Goal: Task Accomplishment & Management: Complete application form

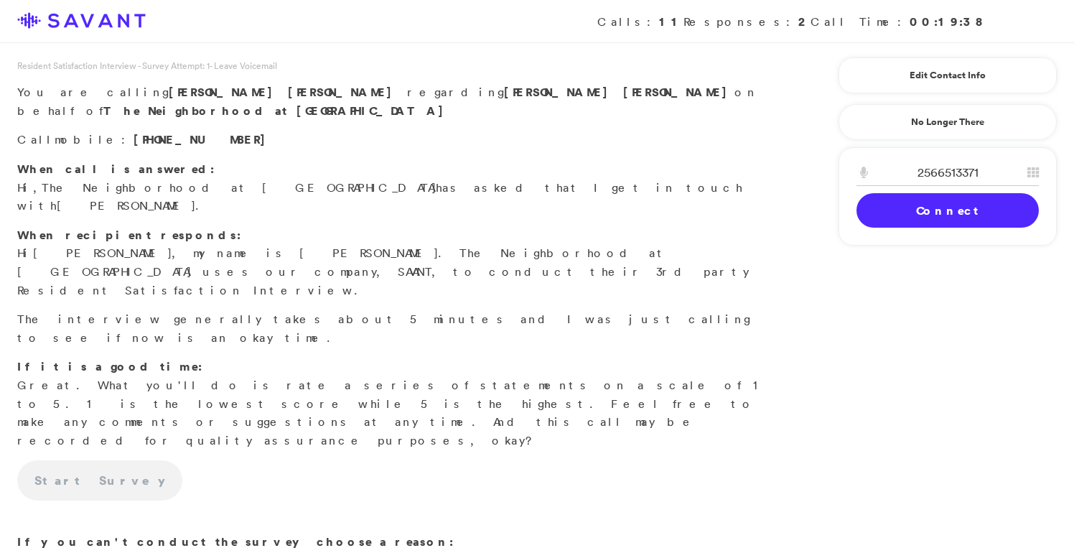
click at [894, 213] on link "Connect" at bounding box center [947, 210] width 182 height 34
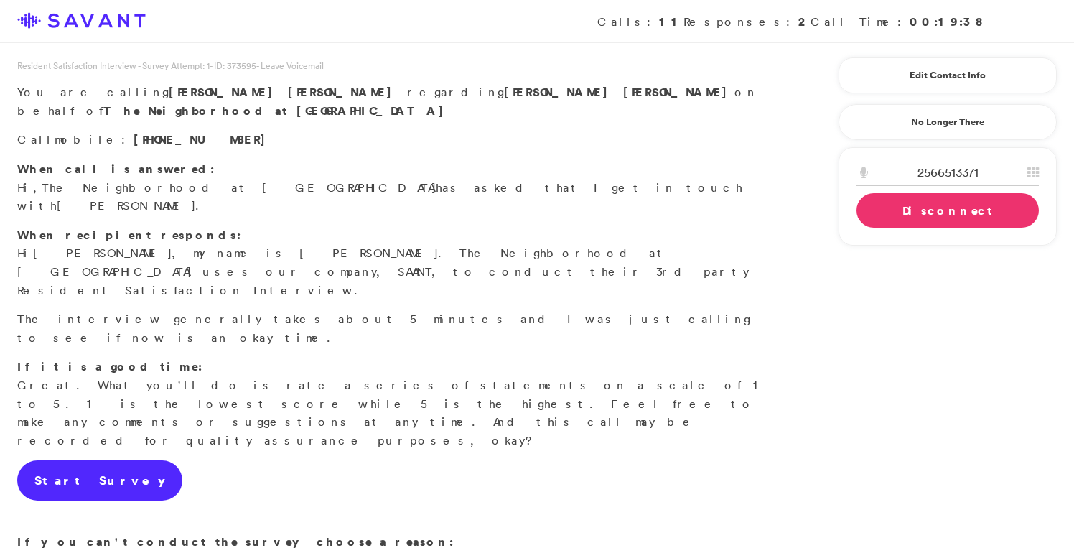
click at [80, 460] on link "Start Survey" at bounding box center [99, 480] width 165 height 40
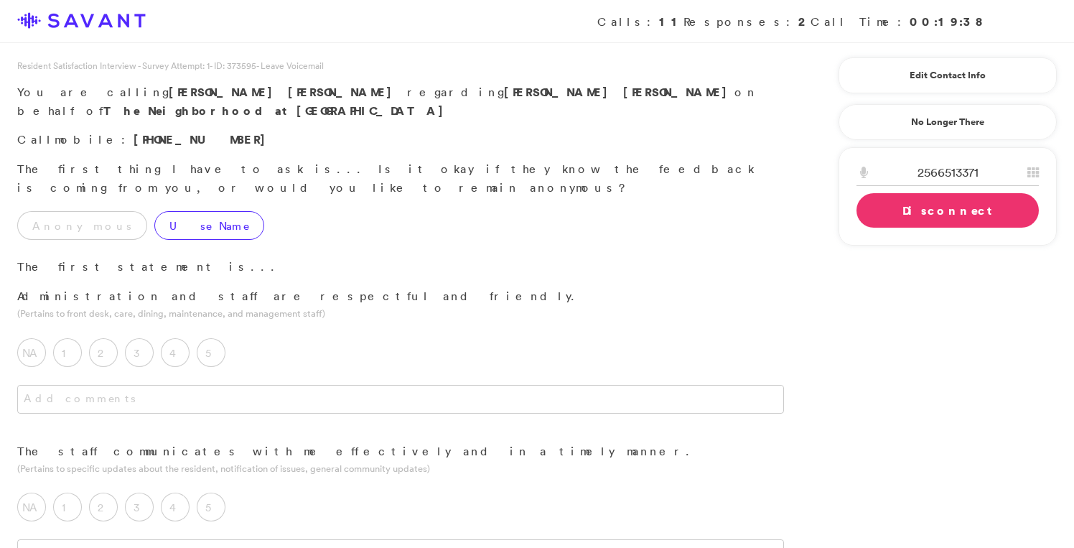
click at [154, 211] on label "Use Name" at bounding box center [209, 225] width 110 height 29
click at [956, 82] on link "Edit Contact Info" at bounding box center [947, 75] width 182 height 23
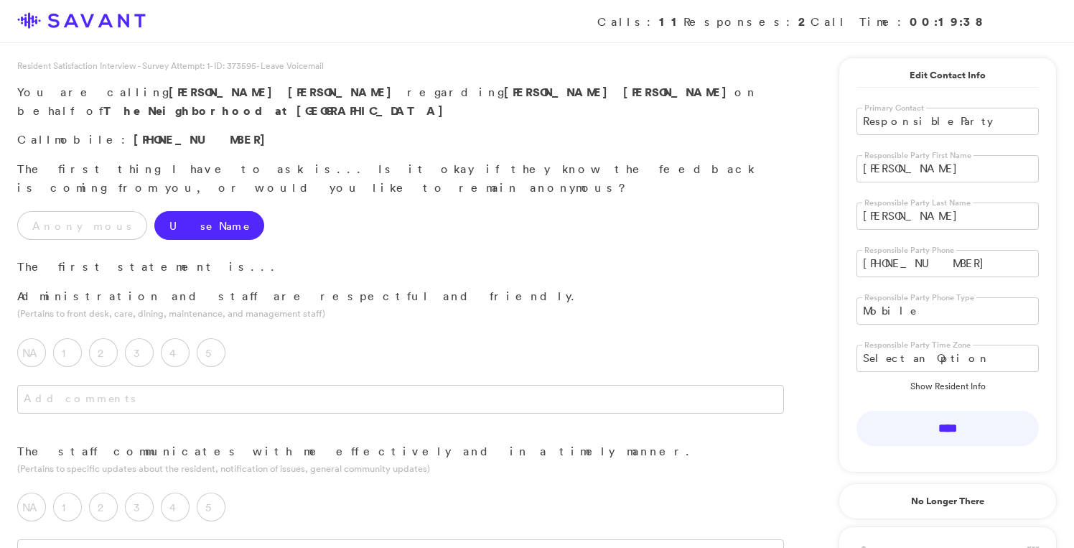
drag, startPoint x: 950, startPoint y: 164, endPoint x: 818, endPoint y: 162, distance: 132.1
type input "[PERSON_NAME]"
drag, startPoint x: 909, startPoint y: 216, endPoint x: 797, endPoint y: 190, distance: 114.9
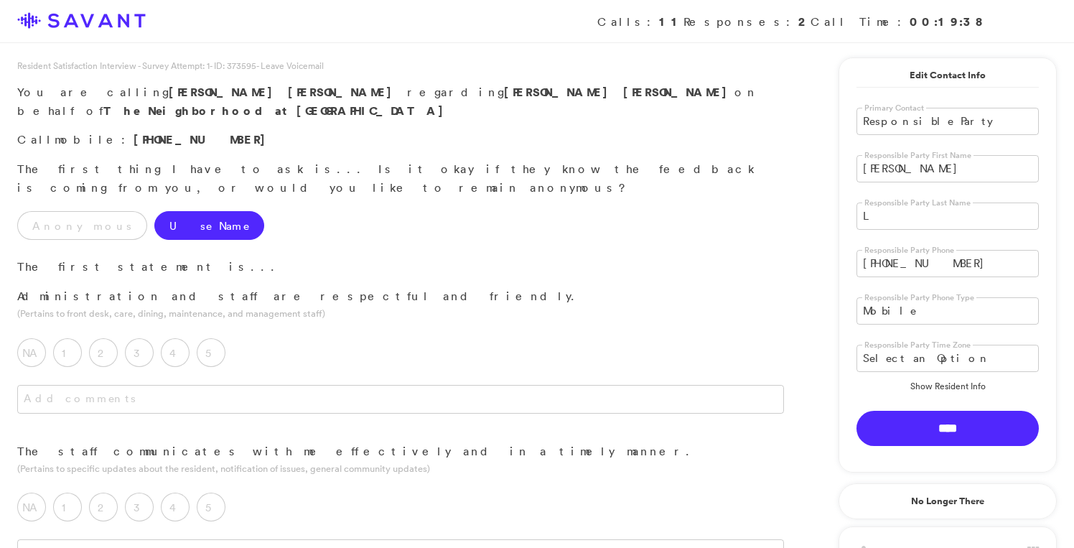
type input "L"
click at [938, 425] on input "****" at bounding box center [947, 428] width 182 height 35
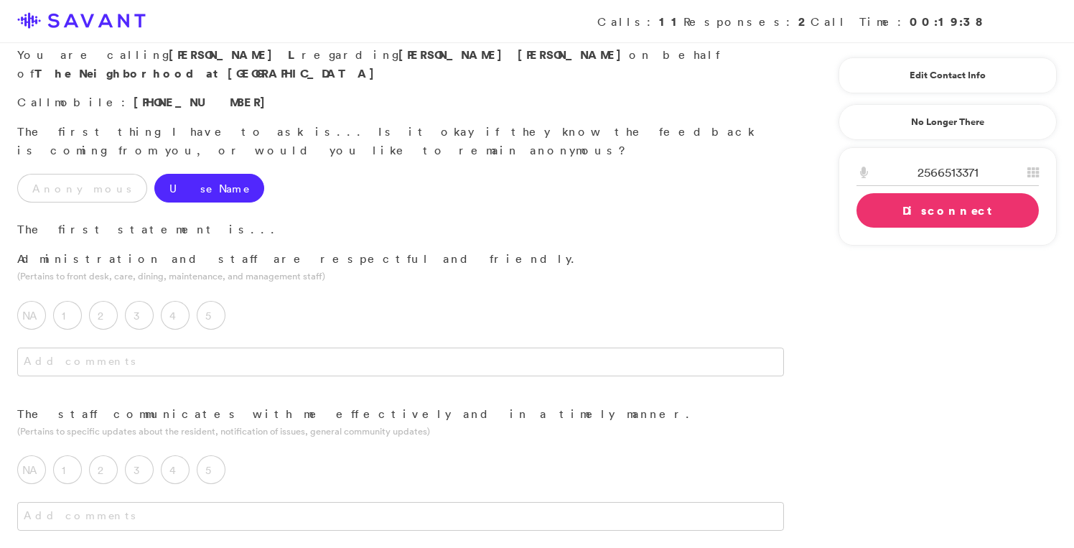
scroll to position [43, 0]
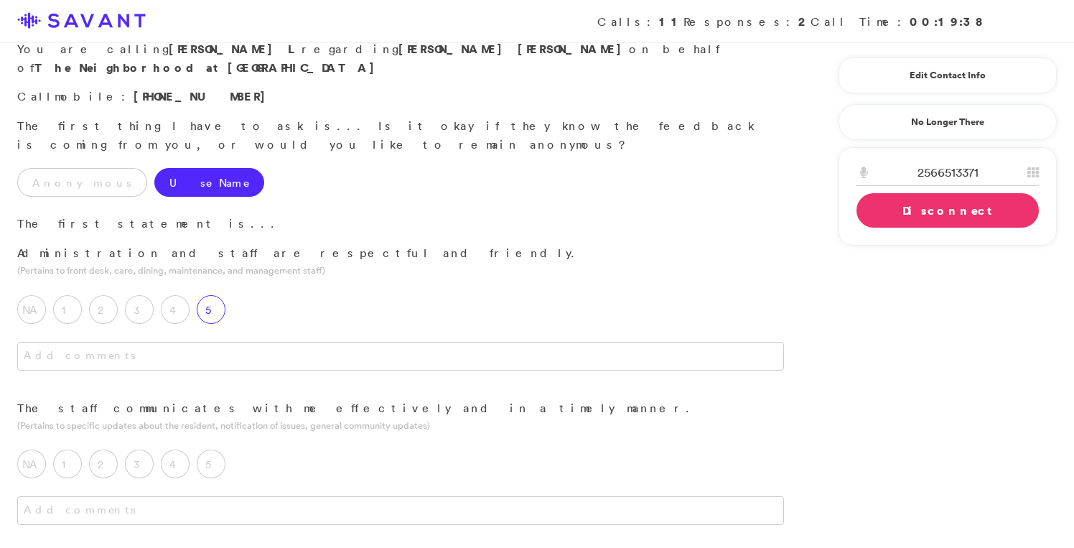
click at [214, 295] on label "5" at bounding box center [211, 309] width 29 height 29
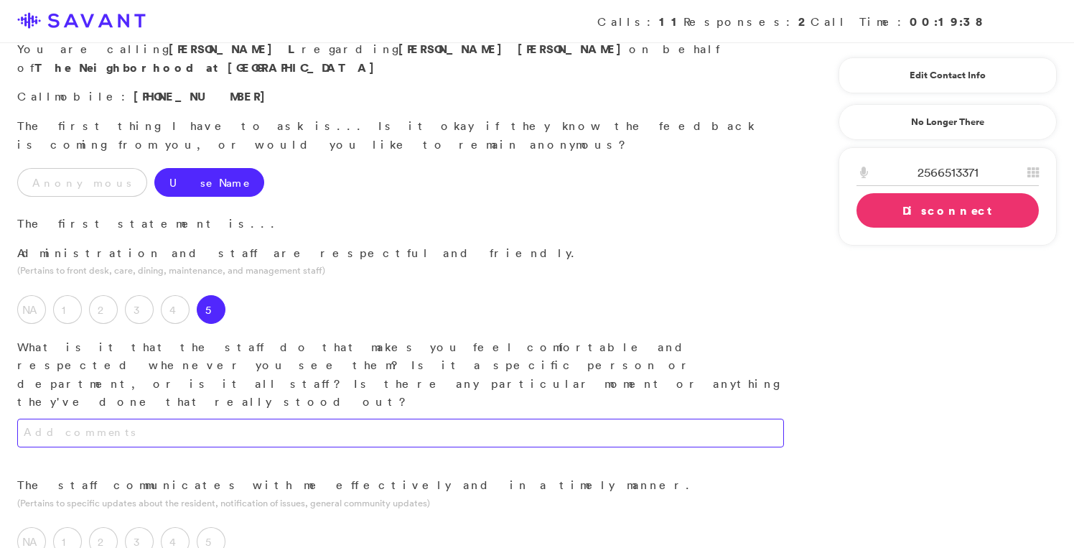
click at [250, 419] on textarea at bounding box center [400, 433] width 767 height 29
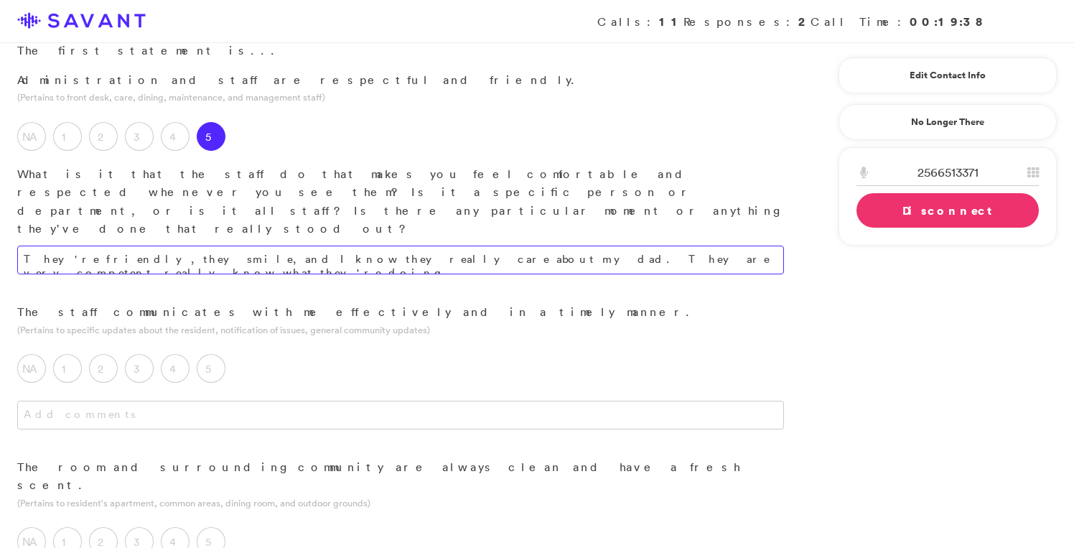
scroll to position [224, 0]
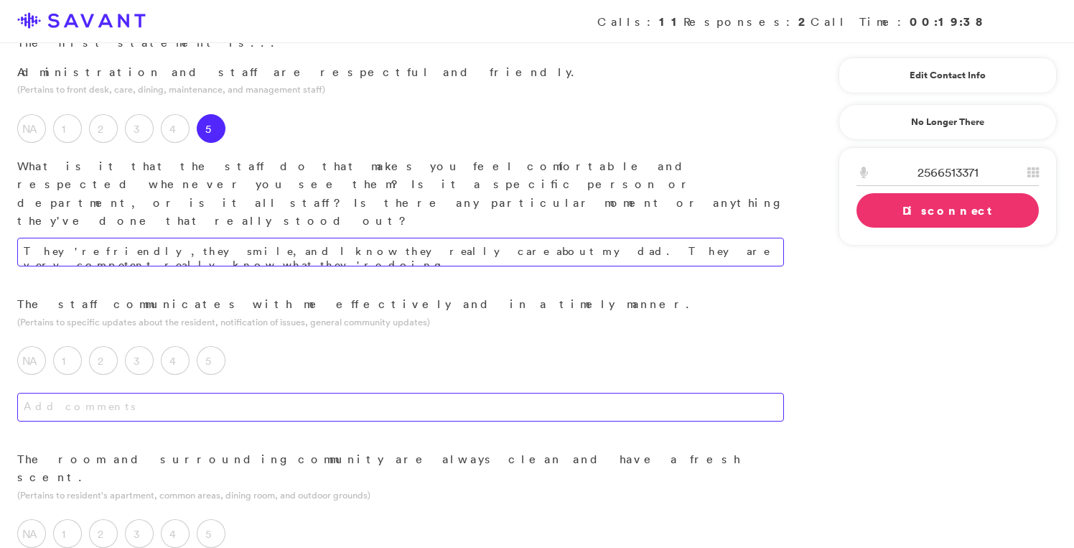
type textarea "They're friendly, they smile, and I know they really care about my dad. They ar…"
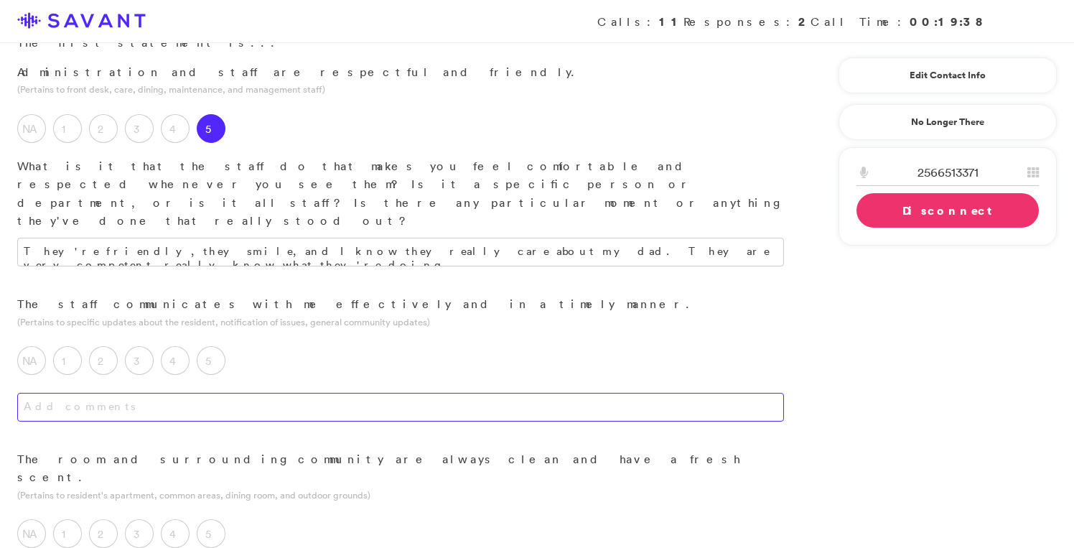
click at [243, 393] on textarea at bounding box center [400, 407] width 767 height 29
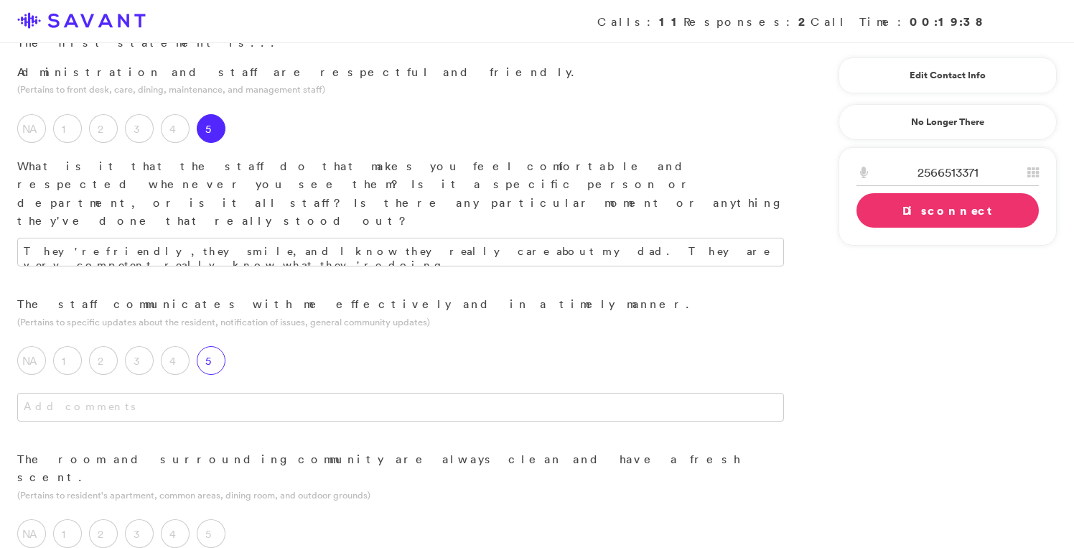
click at [207, 346] on label "5" at bounding box center [211, 360] width 29 height 29
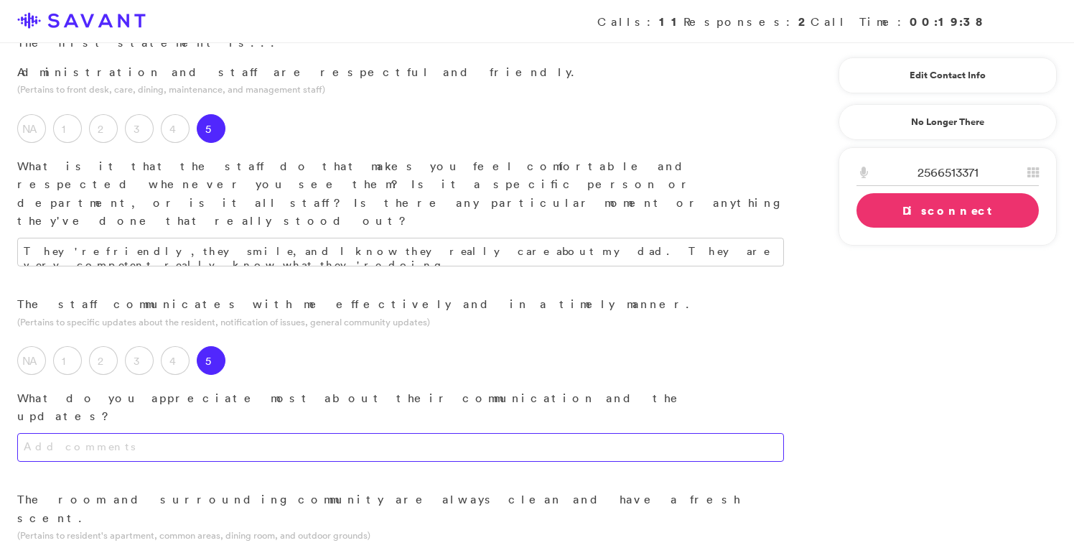
click at [225, 433] on textarea at bounding box center [400, 447] width 767 height 29
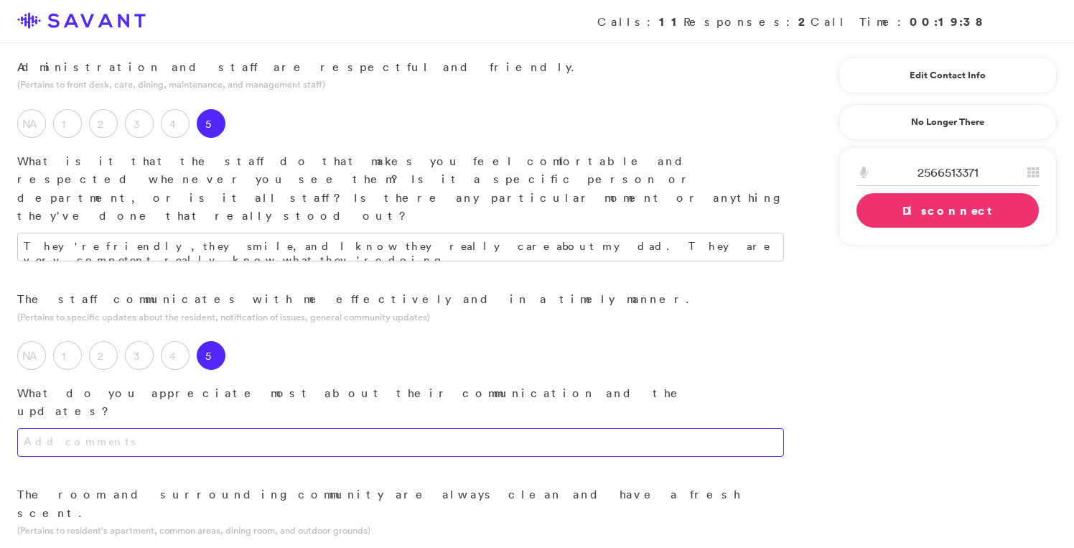
scroll to position [200, 0]
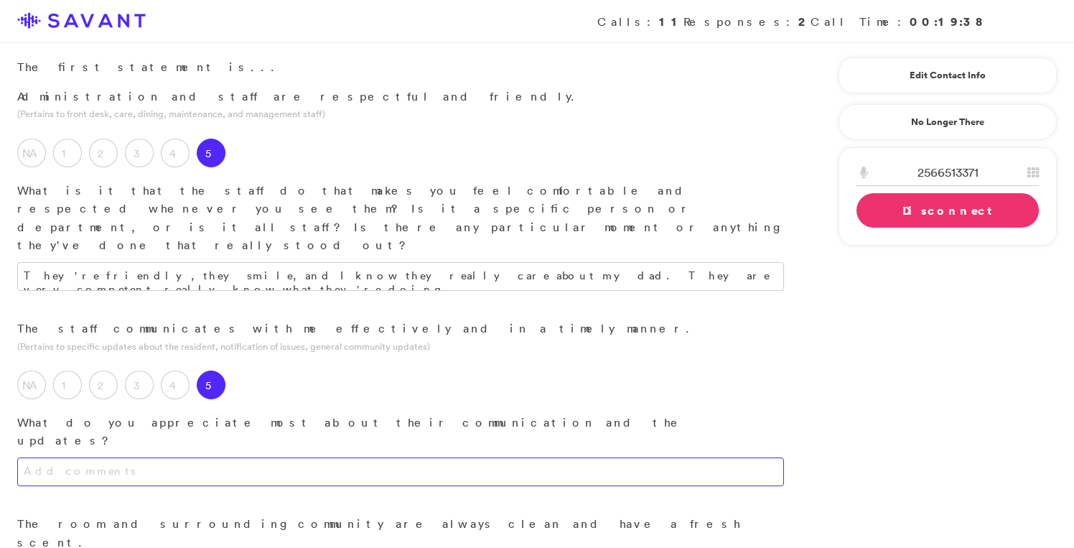
click at [318, 457] on textarea at bounding box center [400, 471] width 767 height 29
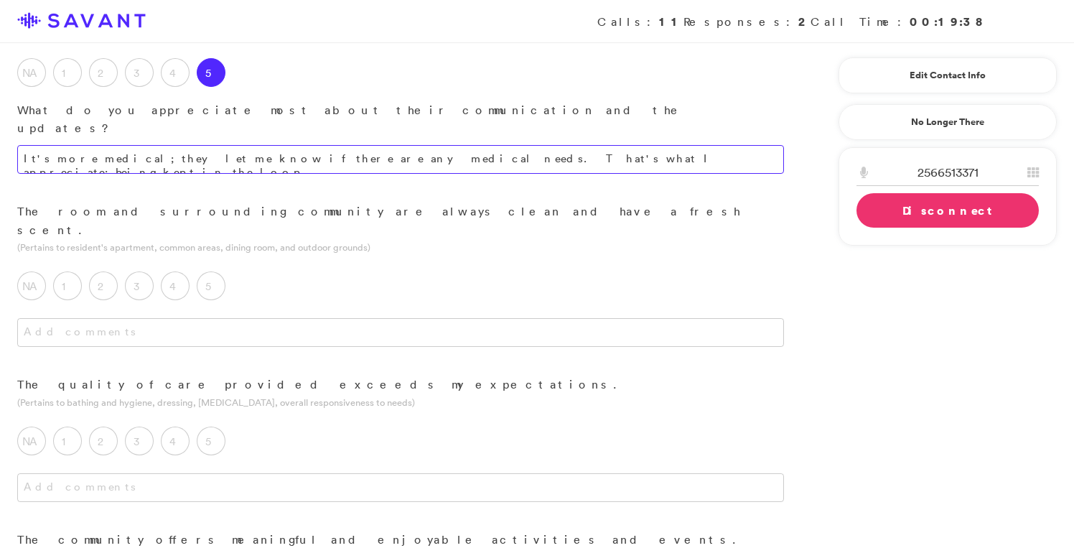
scroll to position [481, 0]
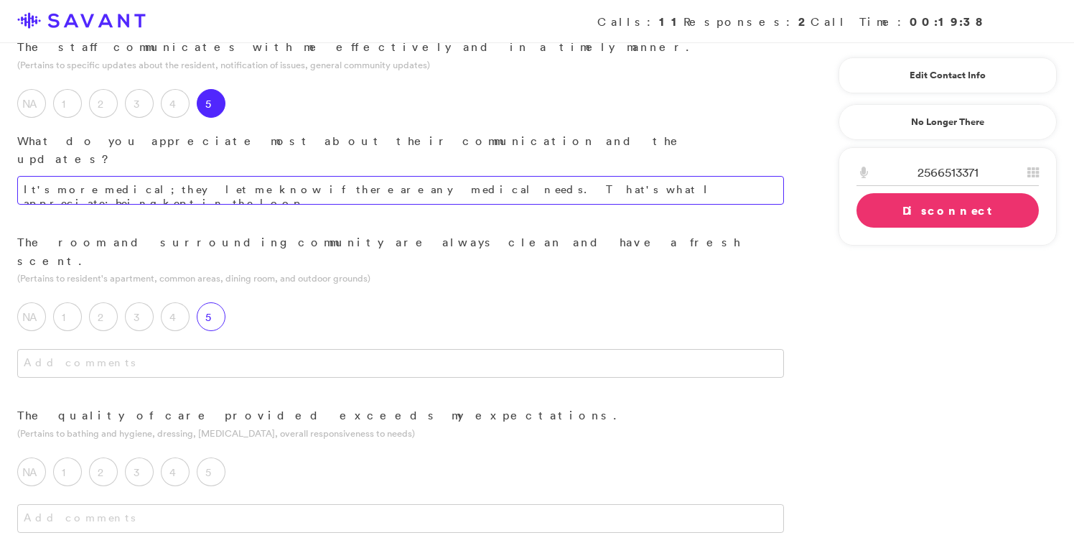
type textarea "It's more medical; they let me know if there are any medical needs. That's what…"
click at [214, 302] on label "5" at bounding box center [211, 316] width 29 height 29
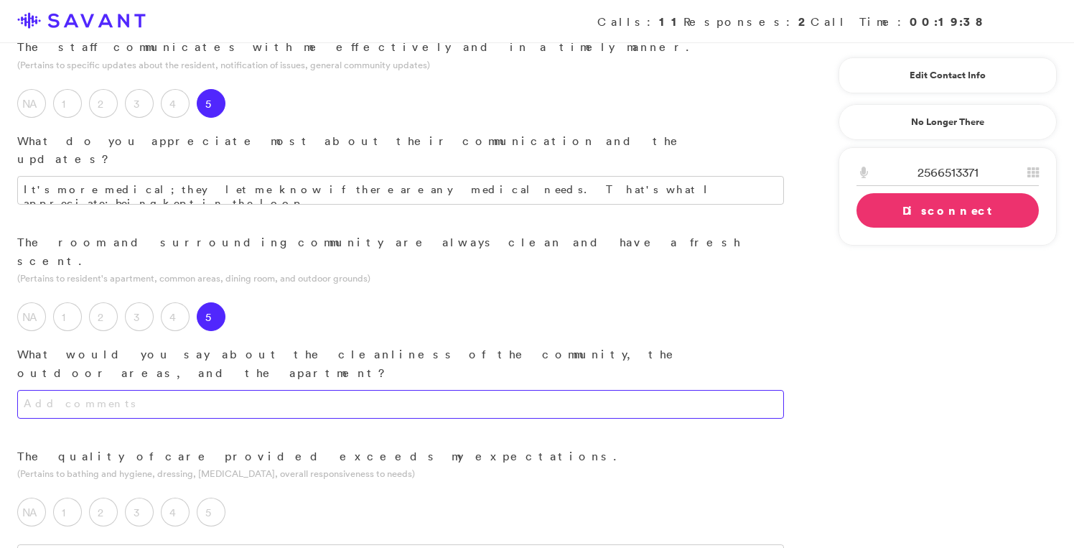
click at [227, 390] on textarea at bounding box center [400, 404] width 767 height 29
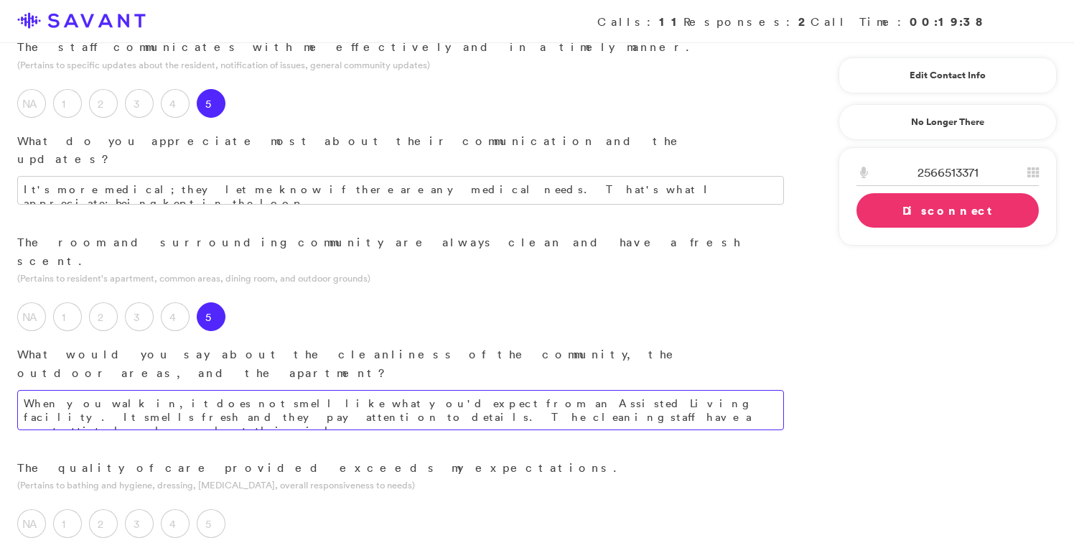
click at [572, 390] on textarea "When you walk in, it does not smell like what you'd expect from an Assisted Liv…" at bounding box center [400, 410] width 767 height 40
click at [549, 390] on textarea "When you walk in, it does not smell like what you'd expect from an Assisted Liv…" at bounding box center [400, 410] width 767 height 40
click at [384, 390] on textarea "When you walk in, it does not smell like what you'd expect from an Assisted Liv…" at bounding box center [400, 410] width 767 height 40
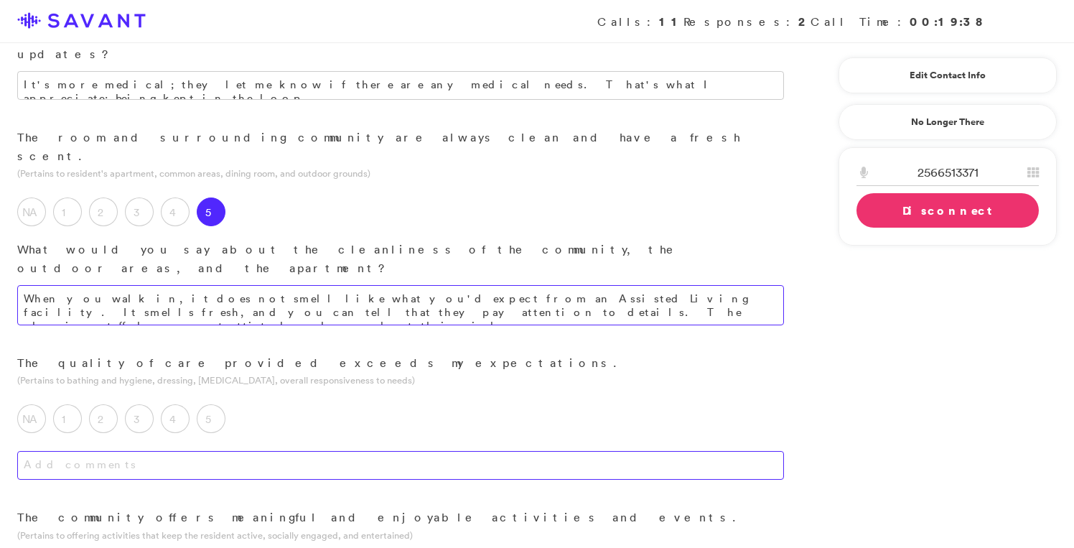
scroll to position [612, 0]
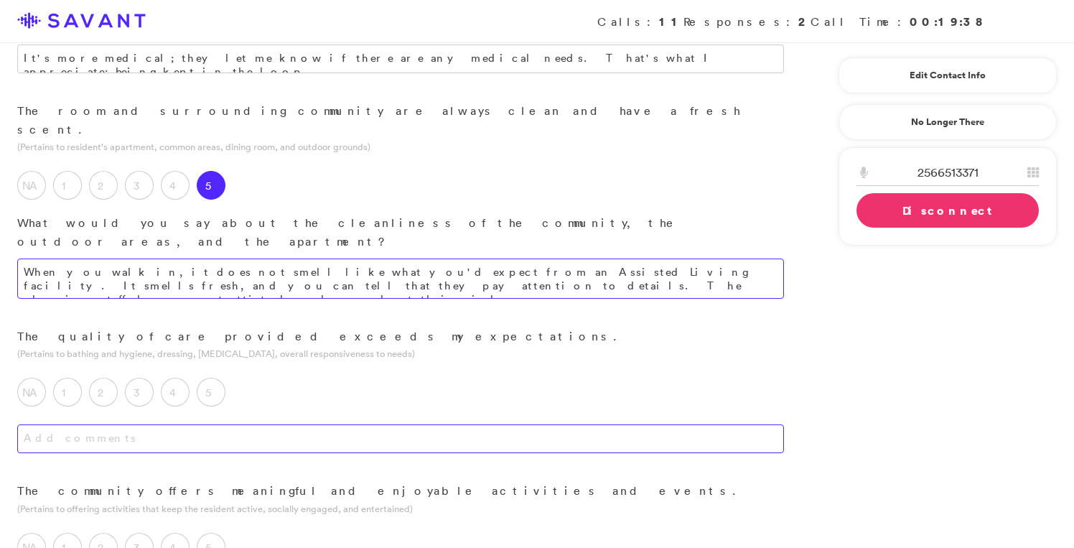
type textarea "When you walk in, it does not smell like what you'd expect from an Assisted Liv…"
click at [364, 424] on textarea at bounding box center [400, 438] width 767 height 29
click at [202, 378] on label "5" at bounding box center [211, 392] width 29 height 29
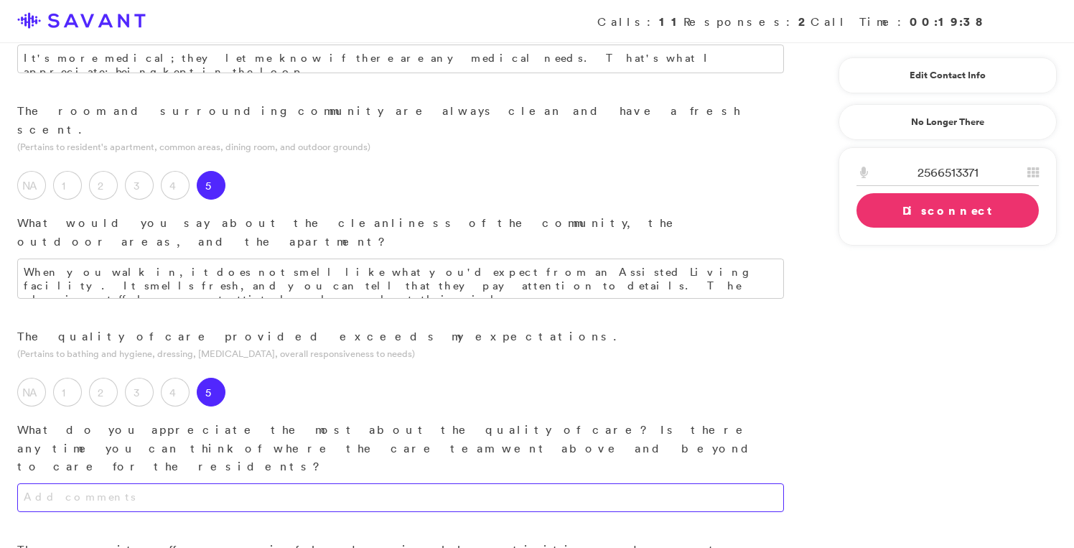
click at [219, 483] on textarea at bounding box center [400, 497] width 767 height 29
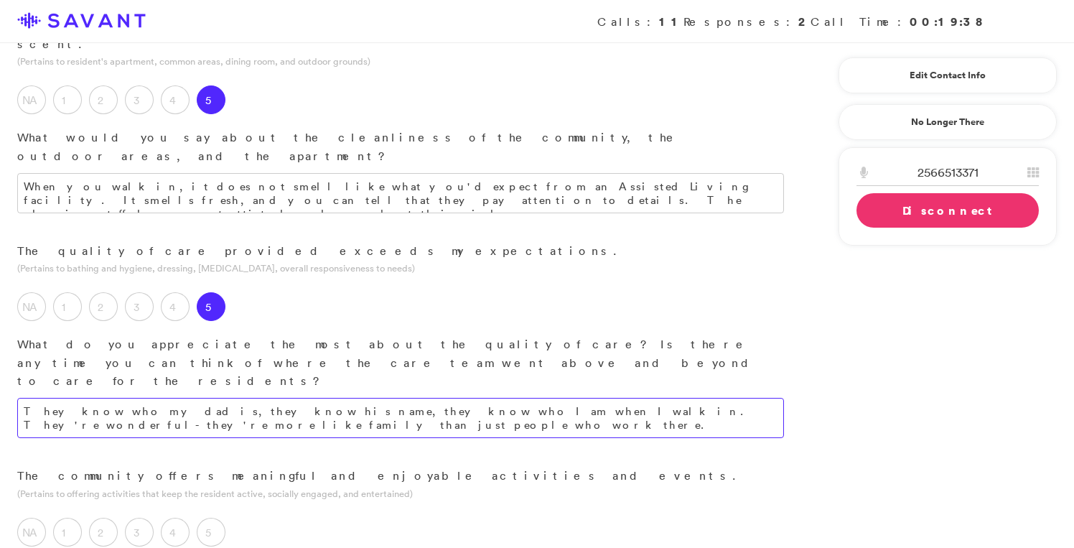
scroll to position [717, 0]
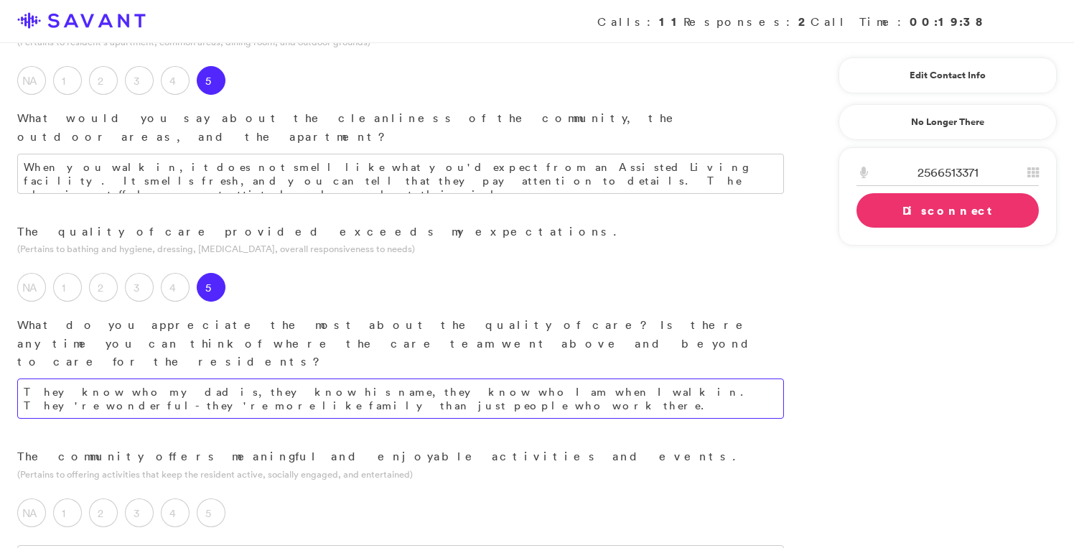
type textarea "They know who my dad is, they know his name, they know who I am when I walk in.…"
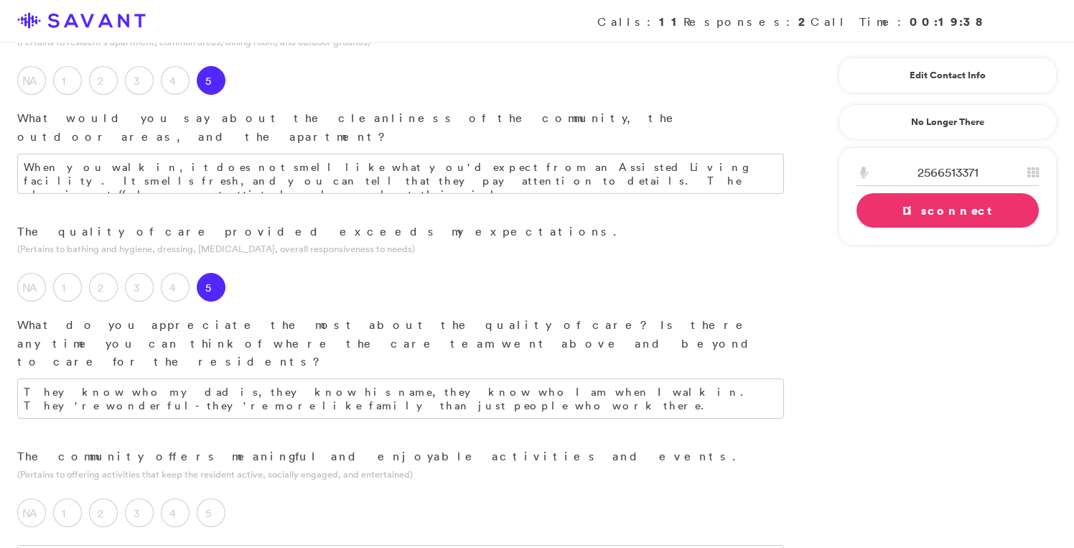
click at [212, 498] on label "5" at bounding box center [211, 512] width 29 height 29
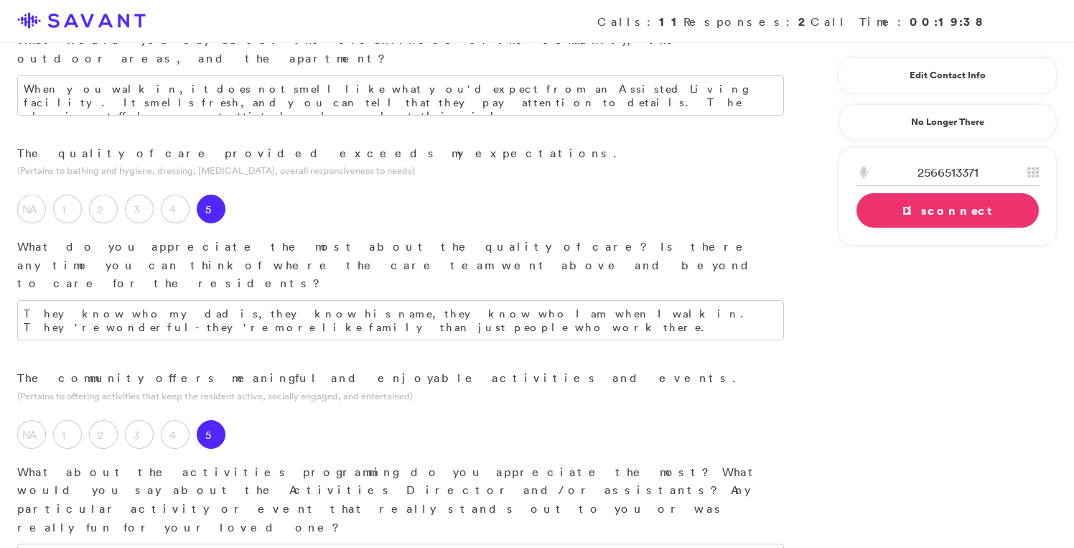
scroll to position [798, 0]
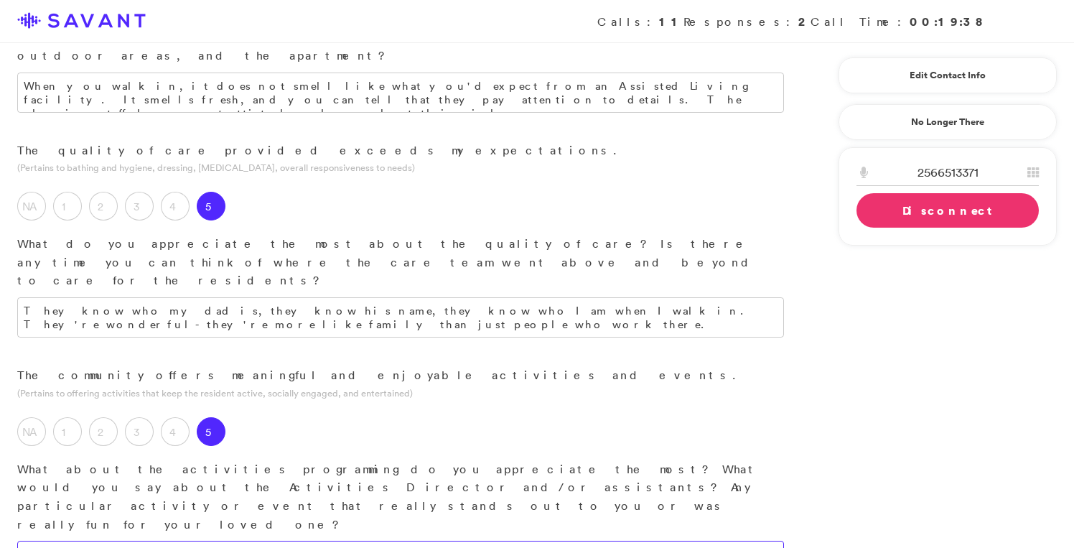
click at [291, 541] on textarea at bounding box center [400, 555] width 767 height 29
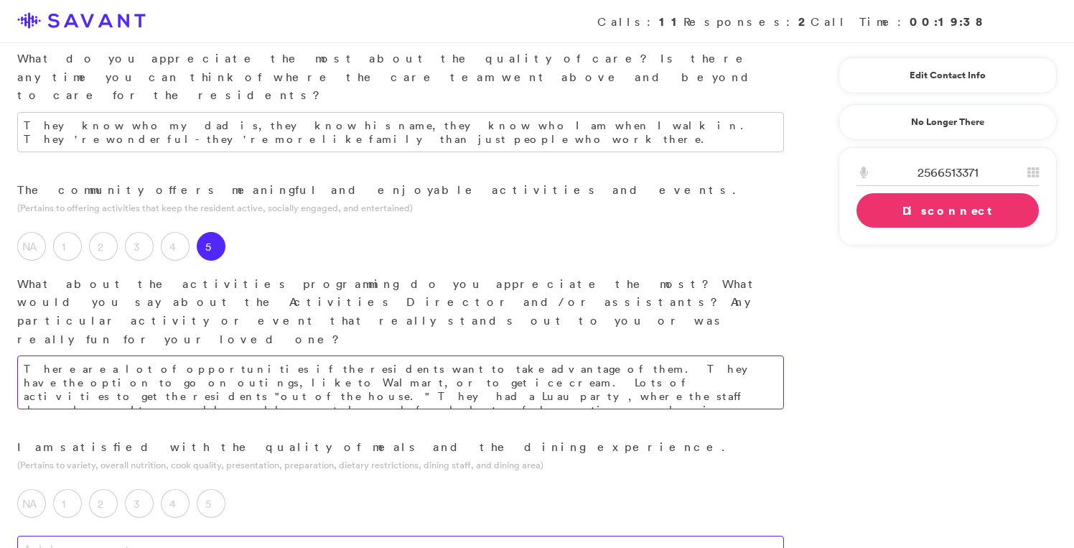
scroll to position [985, 0]
type textarea "There are a lot of opportunities if the residents want to take advantage of the…"
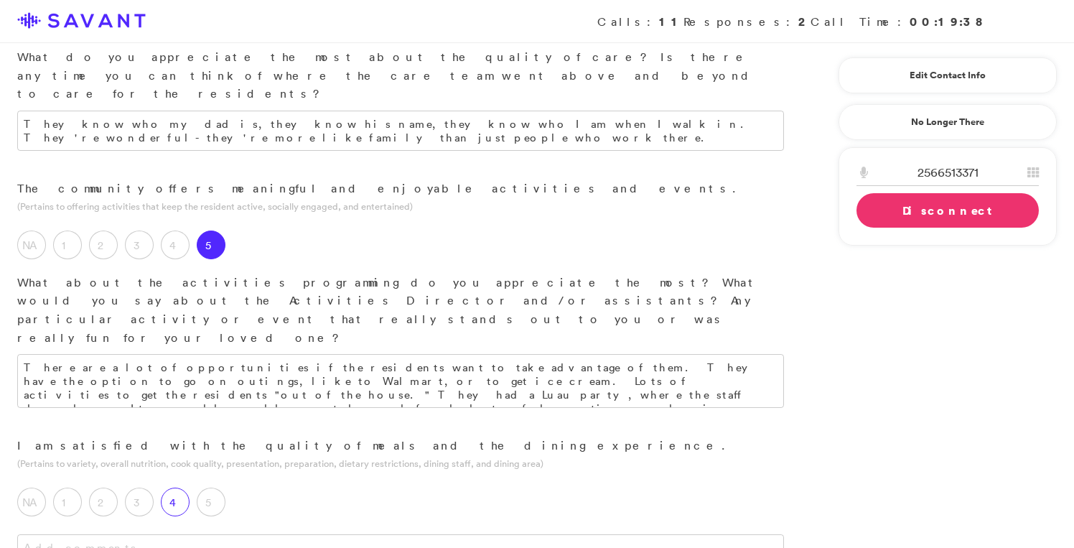
click at [182, 487] on label "4" at bounding box center [175, 501] width 29 height 29
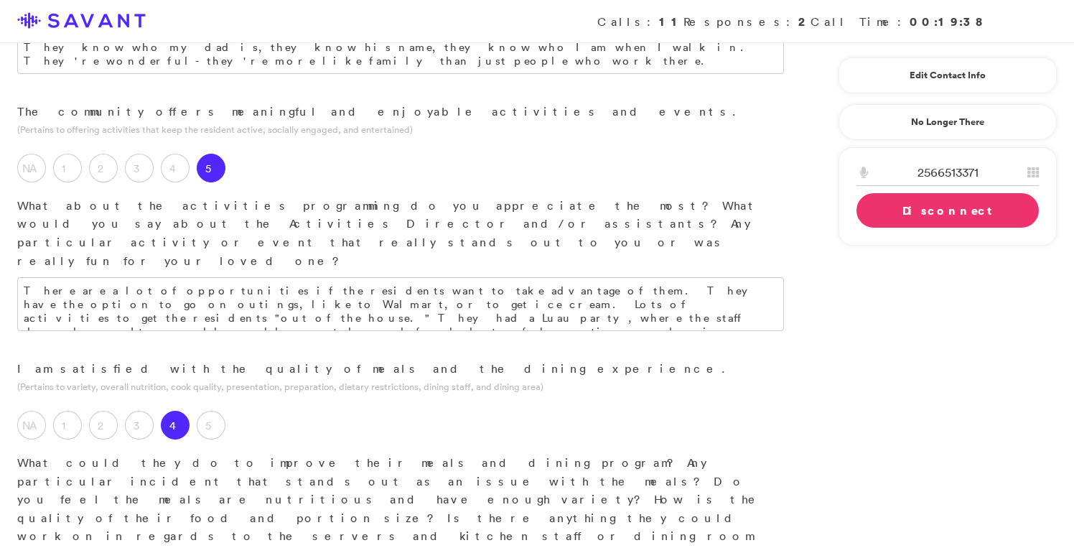
scroll to position [1116, 0]
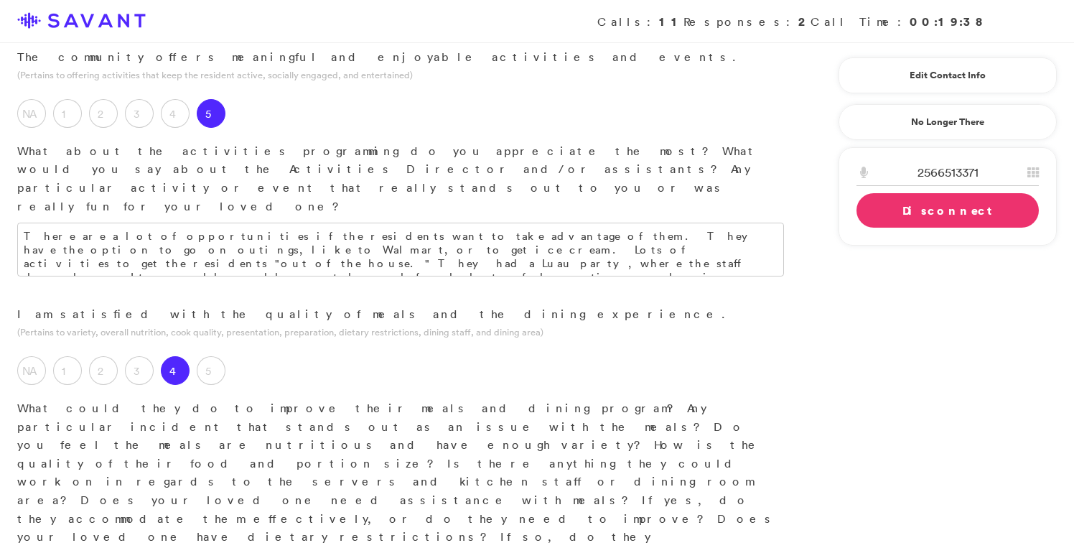
drag, startPoint x: 263, startPoint y: 320, endPoint x: 126, endPoint y: 322, distance: 136.4
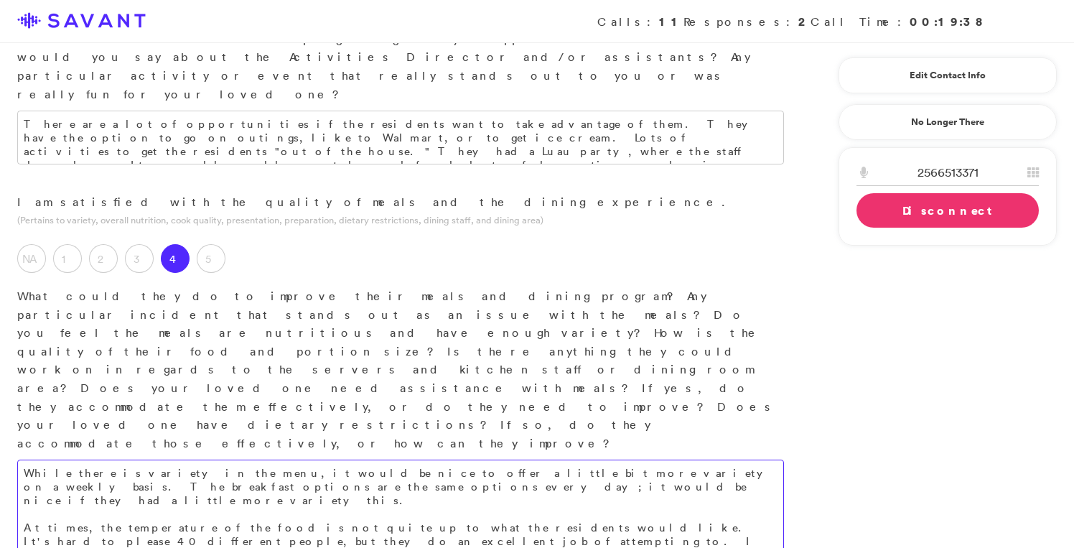
scroll to position [1230, 0]
click at [264, 458] on textarea "While there is variety in the menu, it would be nice to offer a little bit more…" at bounding box center [400, 512] width 767 height 108
type textarea "While there is variety in the menu, it would be nice to offer a little bit more…"
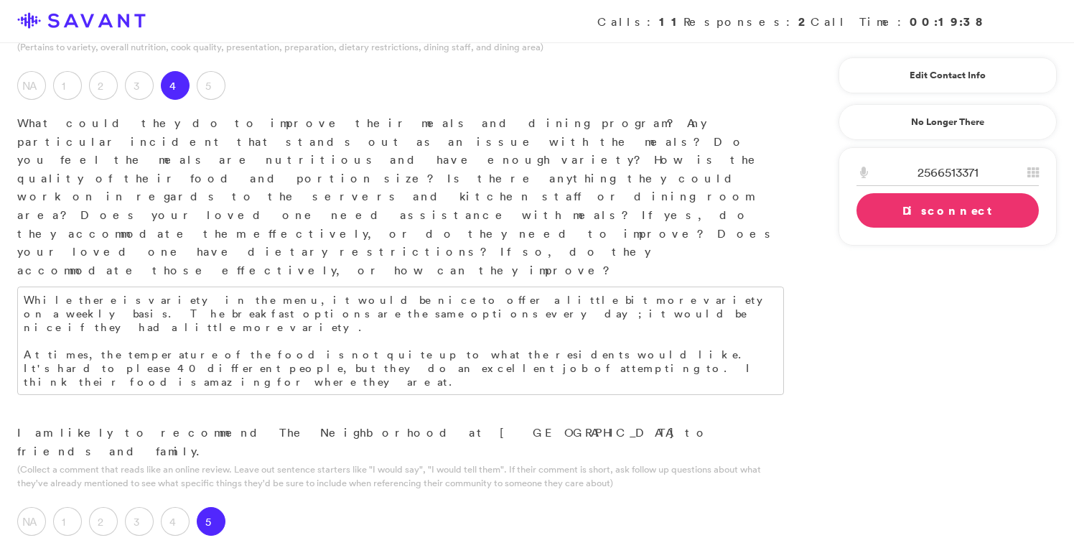
scroll to position [1418, 0]
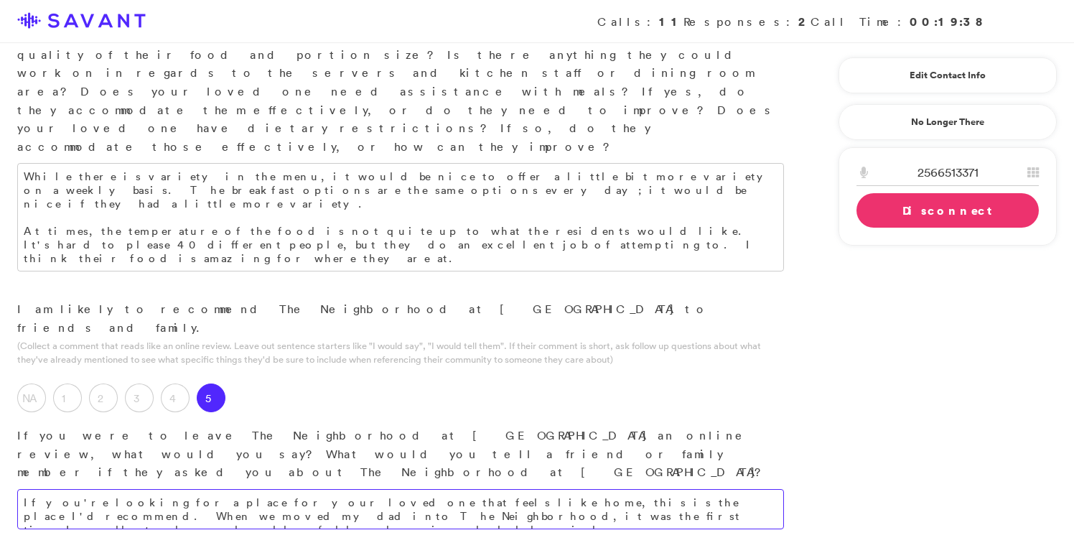
scroll to position [1525, 0]
type textarea "If you're looking for a place for your loved one that feels like home, this is …"
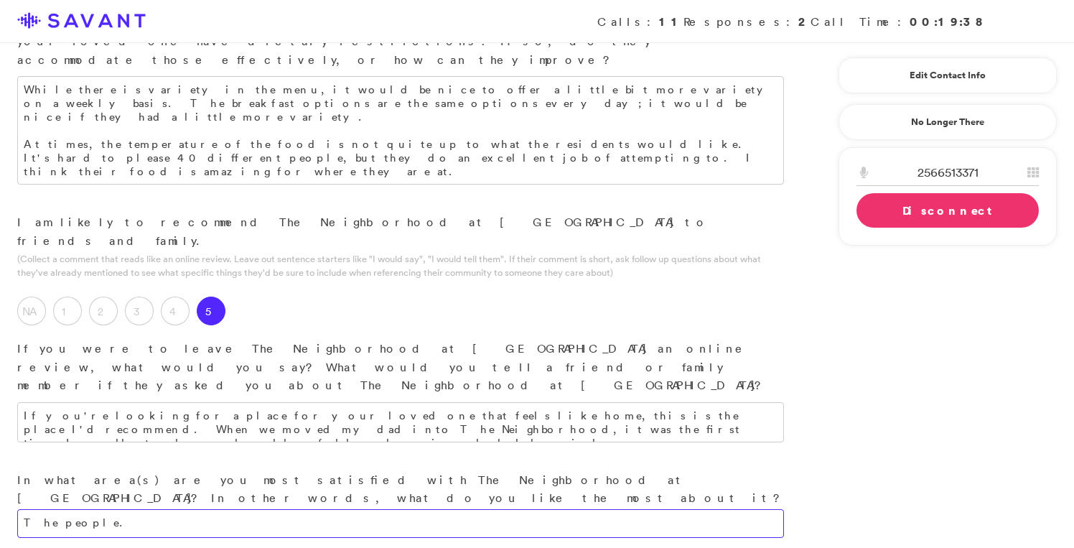
scroll to position [1614, 0]
type textarea "The people."
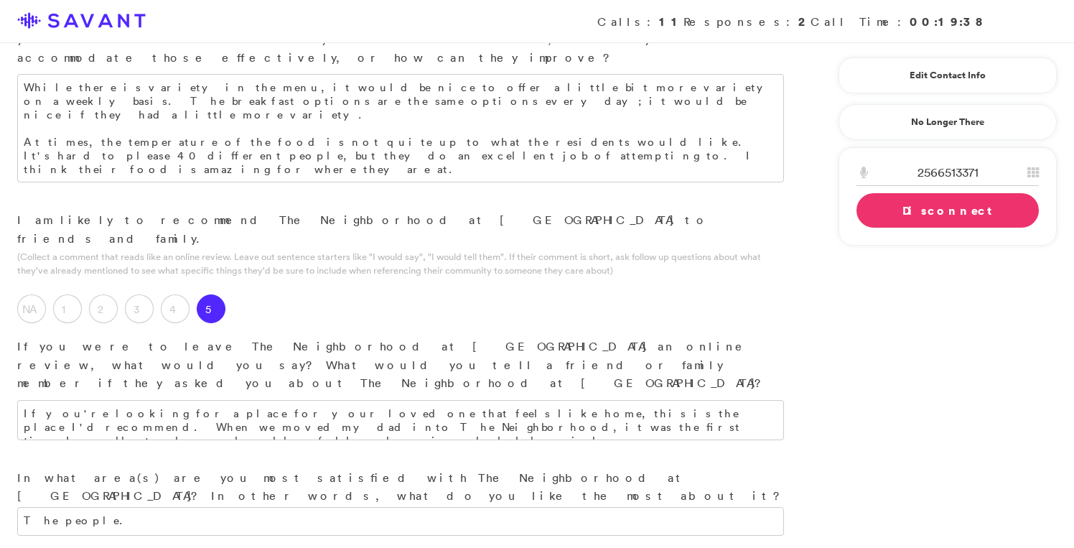
type textarea "T"
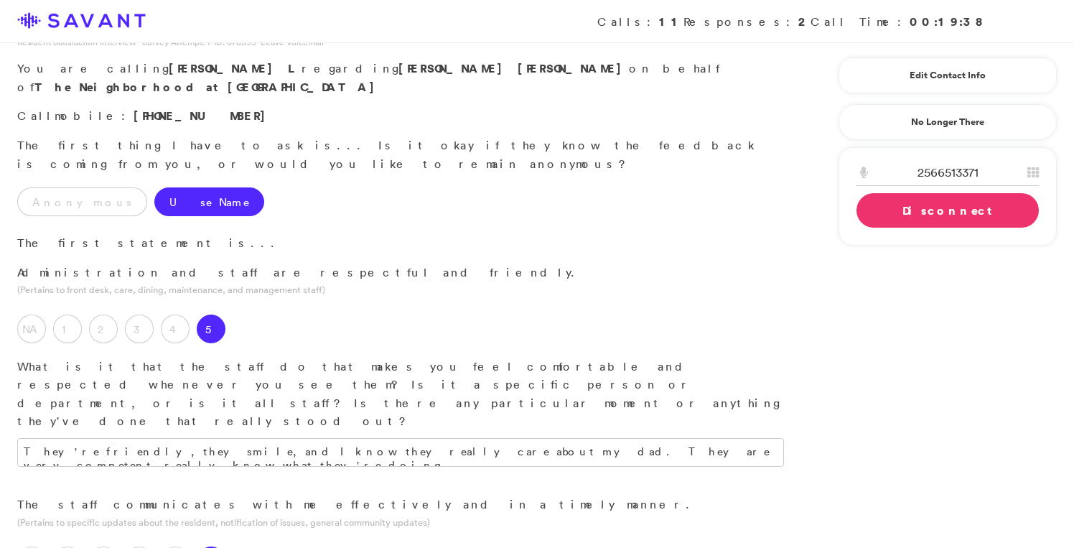
scroll to position [0, 0]
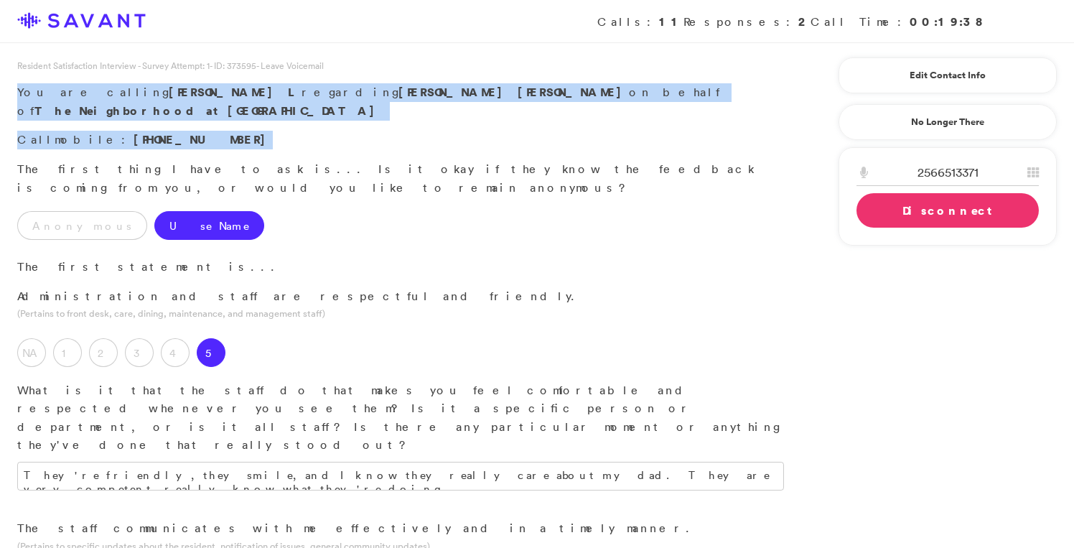
drag, startPoint x: 179, startPoint y: 118, endPoint x: 13, endPoint y: 90, distance: 168.1
click at [13, 90] on div "Resident Satisfaction Interview - Survey Attempt: 1 - ID: 373595 - Leave Voicem…" at bounding box center [400, 109] width 801 height 101
copy div "You are calling [PERSON_NAME] regarding [PERSON_NAME] [PERSON_NAME] on behalf o…"
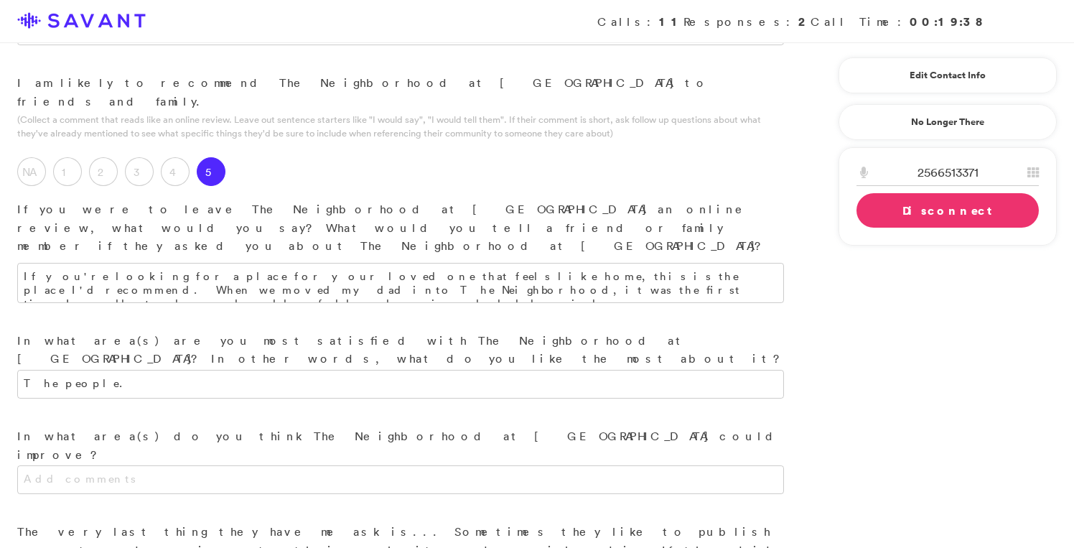
scroll to position [1752, 0]
click at [920, 215] on link "Disconnect" at bounding box center [947, 210] width 182 height 34
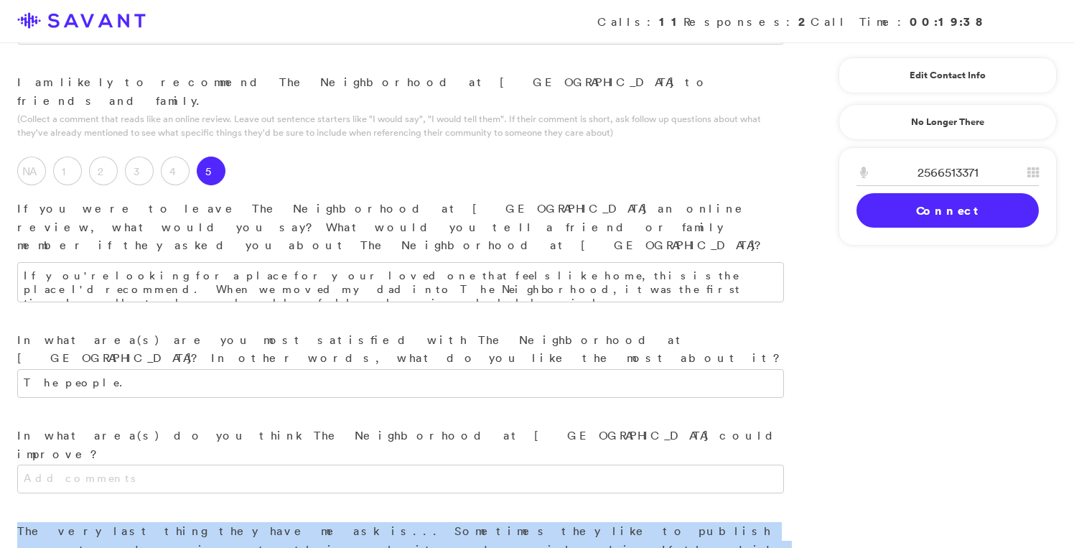
drag, startPoint x: 520, startPoint y: 207, endPoint x: 13, endPoint y: 177, distance: 508.5
click at [13, 522] on div "The very last thing they have me ask is... Sometimes they like to publish comme…" at bounding box center [400, 558] width 801 height 73
copy p "The very last thing they have me ask is... Sometimes they like to publish comme…"
